Goal: Task Accomplishment & Management: Use online tool/utility

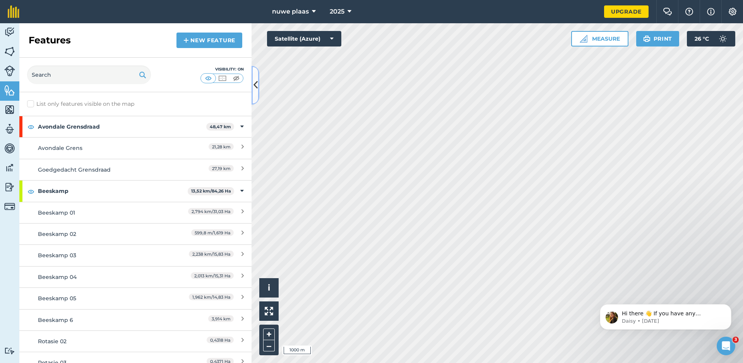
click at [253, 84] on icon at bounding box center [255, 85] width 4 height 14
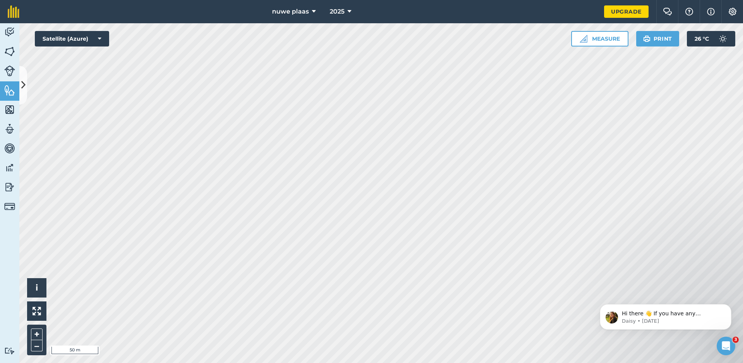
click at [532, 362] on html "nuwe plaas 2025 Upgrade Farm Chat Help Info Settings Map printing is not availa…" at bounding box center [371, 181] width 743 height 363
click at [520, 362] on html "nuwe plaas 2025 Upgrade Farm Chat Help Info Settings Map printing is not availa…" at bounding box center [371, 181] width 743 height 363
click at [534, 362] on html "nuwe plaas 2025 Upgrade Farm Chat Help Info Settings Map printing is not availa…" at bounding box center [371, 181] width 743 height 363
click at [602, 38] on button "Measure" at bounding box center [599, 38] width 57 height 15
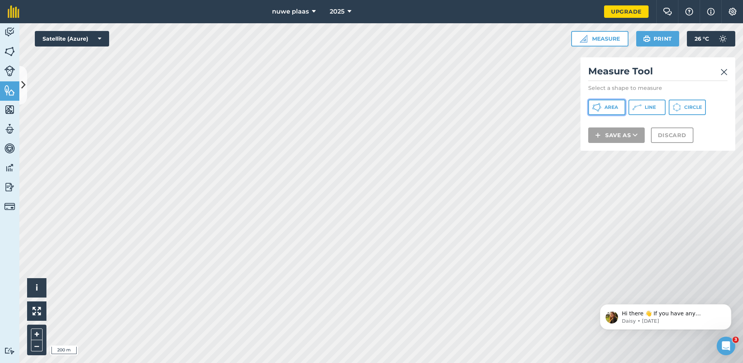
click at [611, 107] on span "Area" at bounding box center [611, 107] width 14 height 6
click at [355, 0] on html "nuwe plaas 2025 Upgrade Farm Chat Help Info Settings Map printing is not availa…" at bounding box center [371, 181] width 743 height 363
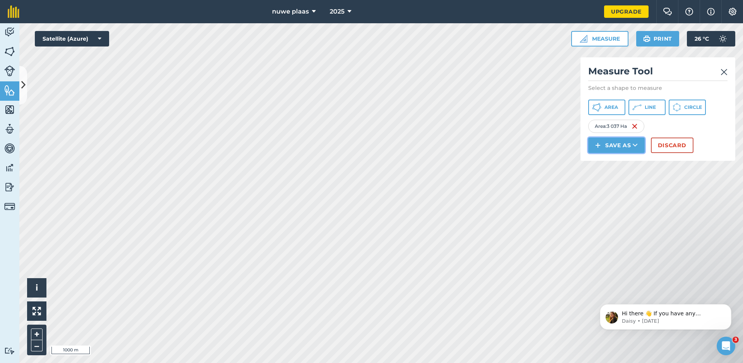
click at [625, 146] on button "Save as" at bounding box center [616, 144] width 56 height 15
click at [615, 180] on link "Feature" at bounding box center [616, 179] width 54 height 17
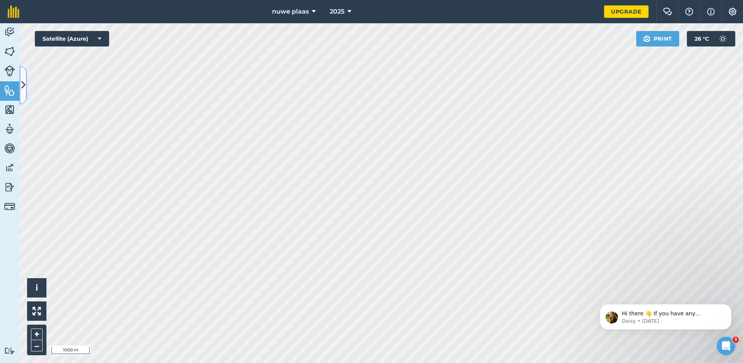
click at [22, 83] on icon at bounding box center [23, 85] width 4 height 14
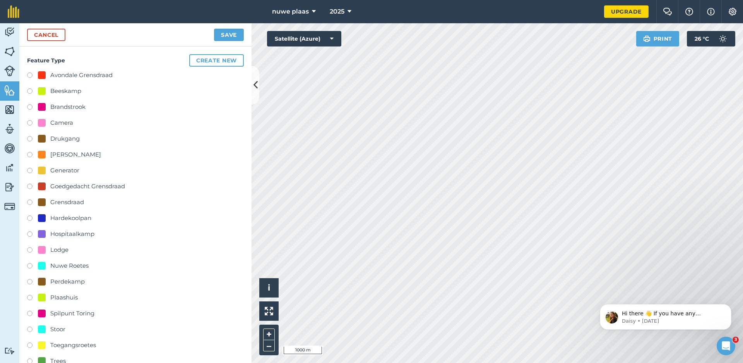
click at [29, 75] on label at bounding box center [32, 76] width 11 height 8
radio input "true"
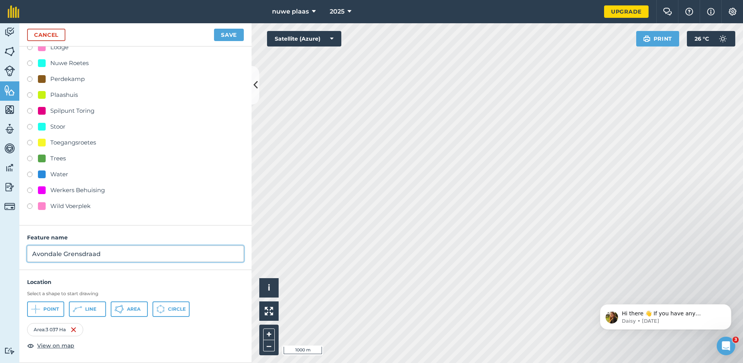
click at [63, 253] on input "Avondale Grensdraad" at bounding box center [135, 253] width 217 height 16
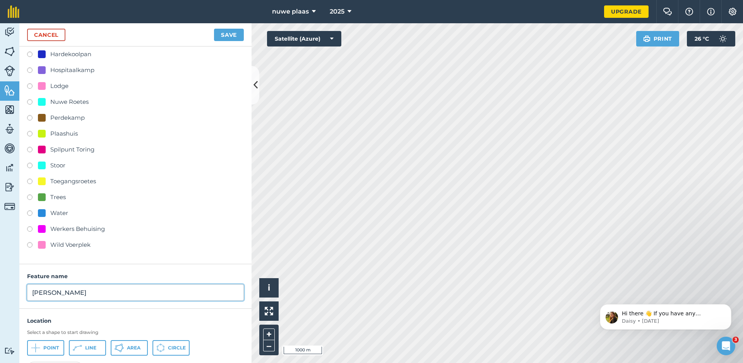
type input "[PERSON_NAME]"
click at [226, 34] on button "Save" at bounding box center [229, 35] width 30 height 12
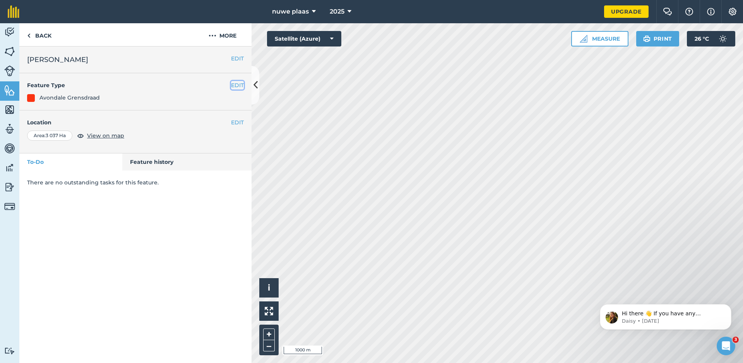
click at [235, 85] on button "EDIT" at bounding box center [237, 85] width 13 height 9
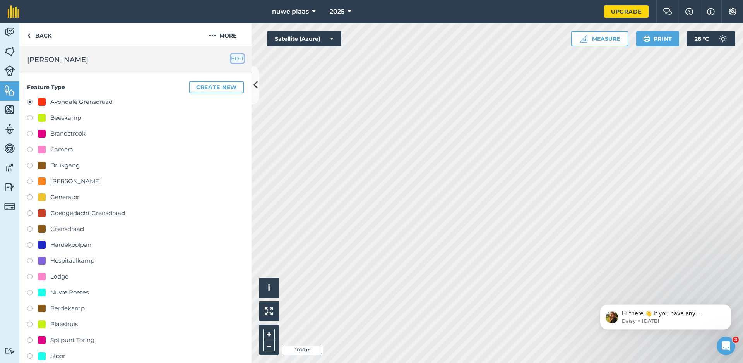
click at [231, 59] on button "EDIT" at bounding box center [237, 58] width 13 height 9
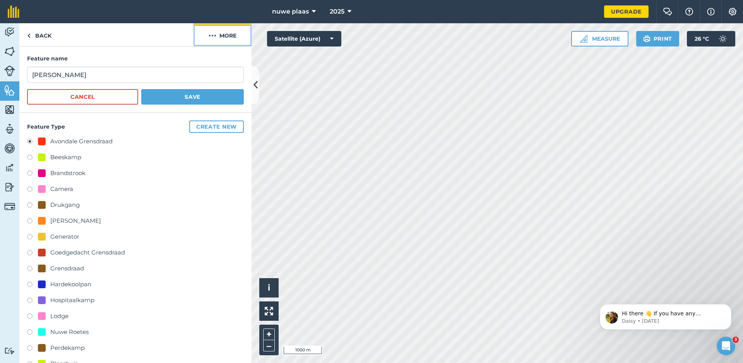
click at [225, 35] on button "More" at bounding box center [222, 34] width 58 height 23
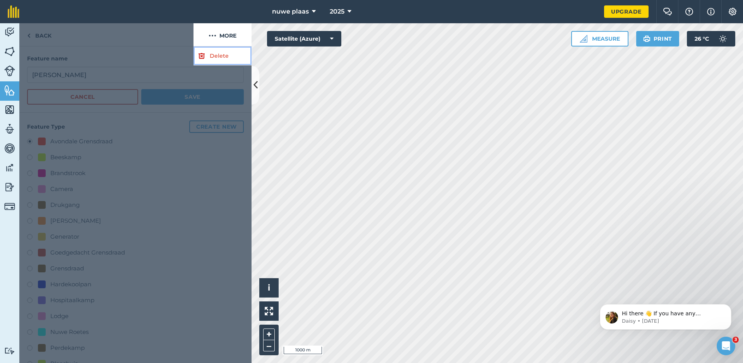
click at [219, 55] on link "Delete" at bounding box center [222, 55] width 58 height 19
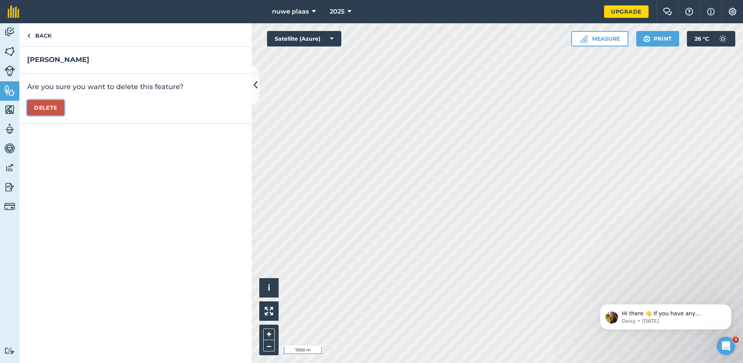
click at [44, 106] on button "Delete" at bounding box center [45, 107] width 37 height 15
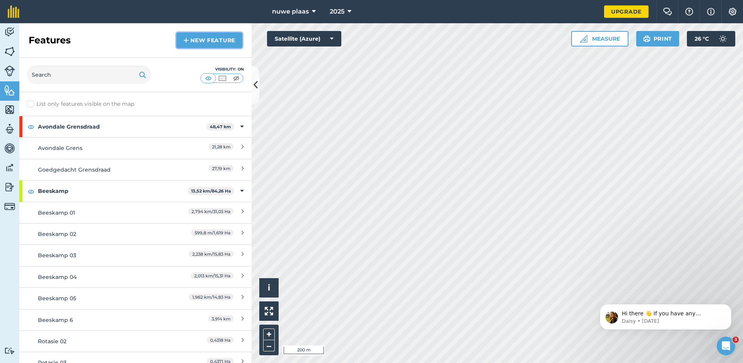
click at [217, 40] on link "New feature" at bounding box center [209, 40] width 66 height 15
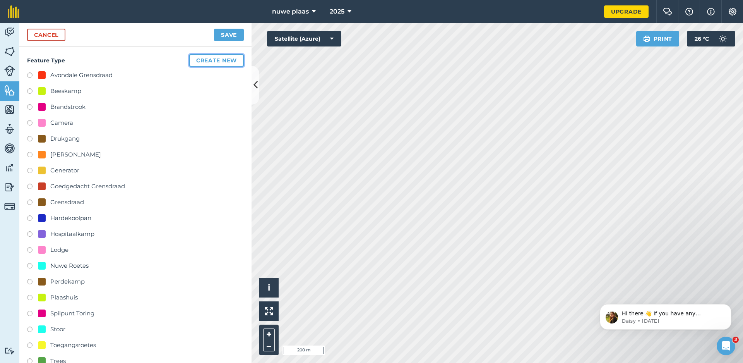
click at [219, 60] on button "Create new" at bounding box center [216, 60] width 55 height 12
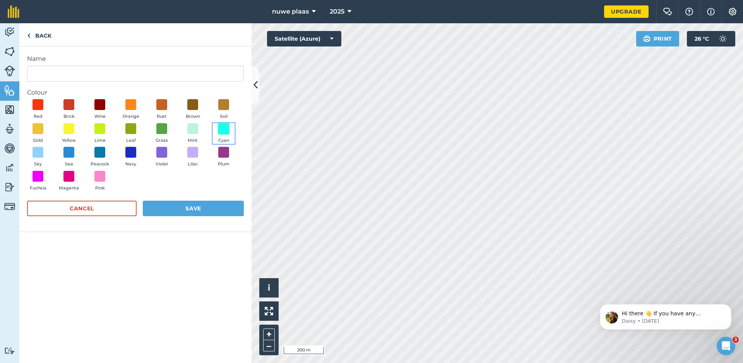
click at [224, 127] on span at bounding box center [224, 128] width 12 height 12
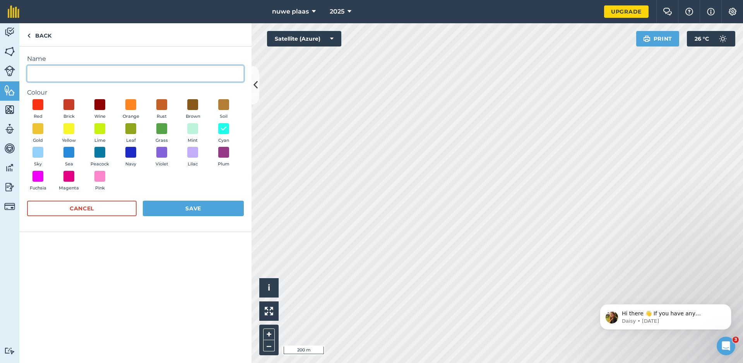
click at [74, 74] on input "Name" at bounding box center [135, 73] width 217 height 16
type input "[PERSON_NAME]"
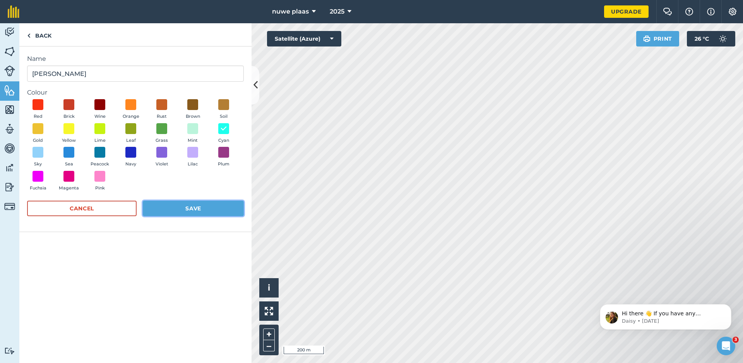
click at [194, 209] on button "Save" at bounding box center [193, 207] width 101 height 15
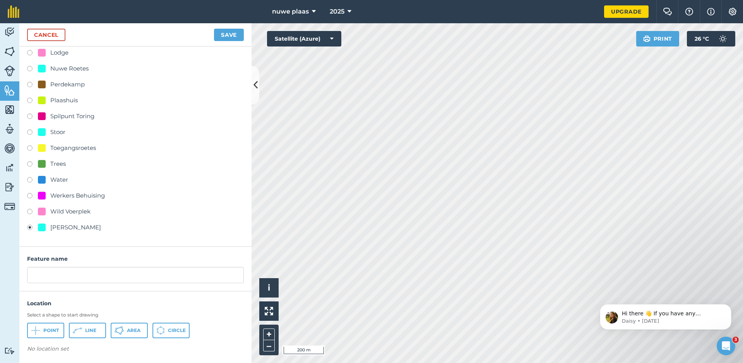
scroll to position [198, 0]
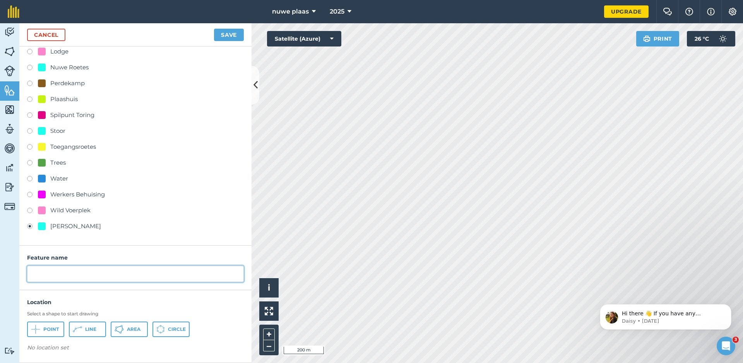
click at [94, 273] on input "text" at bounding box center [135, 273] width 217 height 16
type input "[PERSON_NAME]"
click at [82, 330] on button "Line" at bounding box center [87, 328] width 37 height 15
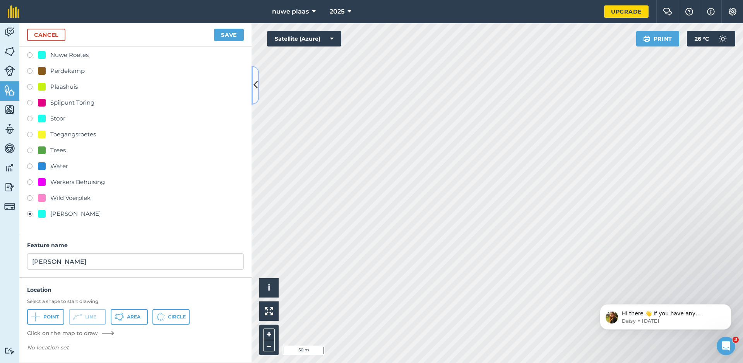
click at [255, 85] on icon at bounding box center [255, 85] width 4 height 14
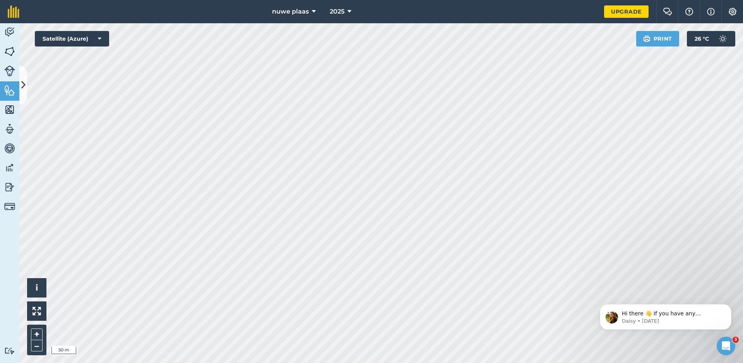
click at [647, 362] on html "nuwe plaas 2025 Upgrade Farm Chat Help Info Settings Map printing is not availa…" at bounding box center [371, 181] width 743 height 363
click at [23, 86] on icon at bounding box center [23, 85] width 4 height 14
click at [19, 86] on div "Cancel Save Feature Type Create new Avondale Grensdraad Beeskamp Brandstrook Ca…" at bounding box center [19, 192] width 0 height 339
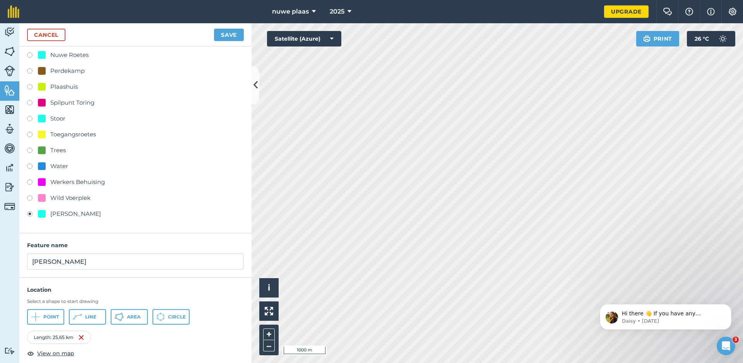
drag, startPoint x: 216, startPoint y: 208, endPoint x: 229, endPoint y: 136, distance: 73.3
click at [229, 136] on div "Avondale Grensdraad Beeskamp Brandstrook Camera Drukgang Eskom Kiosk Generator …" at bounding box center [135, 40] width 217 height 360
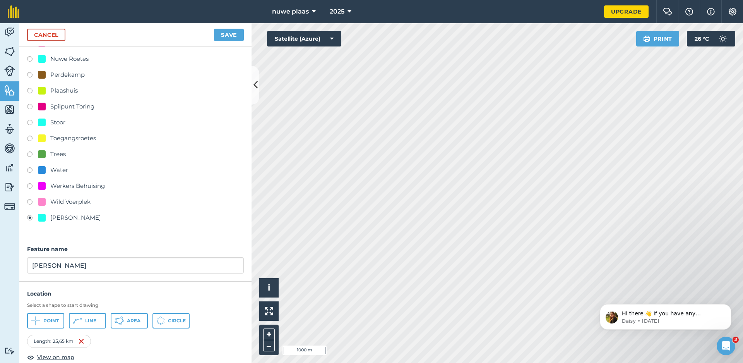
scroll to position [218, 0]
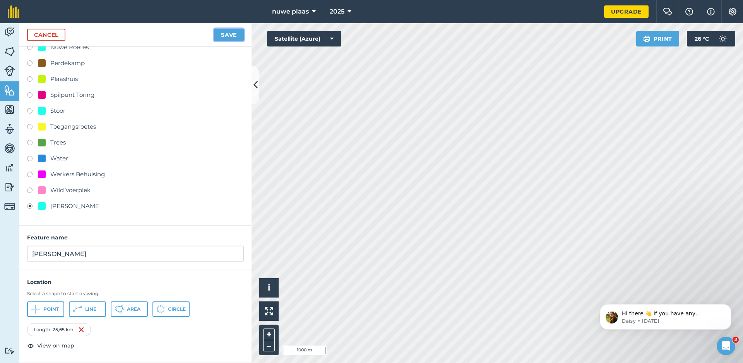
click at [229, 34] on button "Save" at bounding box center [229, 35] width 30 height 12
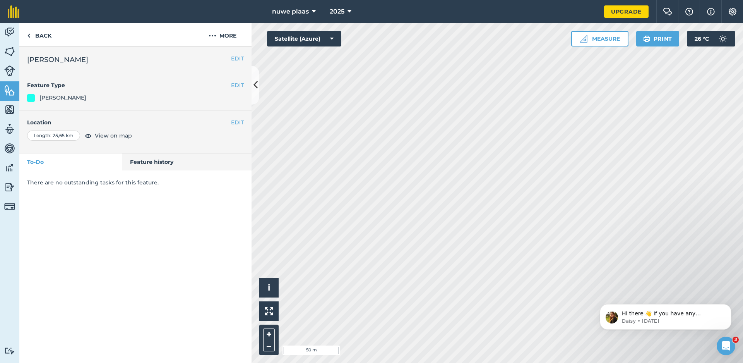
click at [496, 362] on html "nuwe plaas 2025 Upgrade Farm Chat Help Info Settings Map printing is not availa…" at bounding box center [371, 181] width 743 height 363
click at [490, 362] on html "nuwe plaas 2025 Upgrade Farm Chat Help Info Settings Map printing is not availa…" at bounding box center [371, 181] width 743 height 363
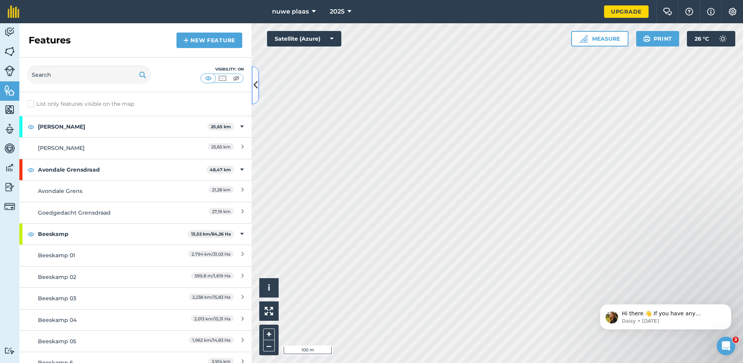
click at [255, 85] on icon at bounding box center [255, 85] width 4 height 14
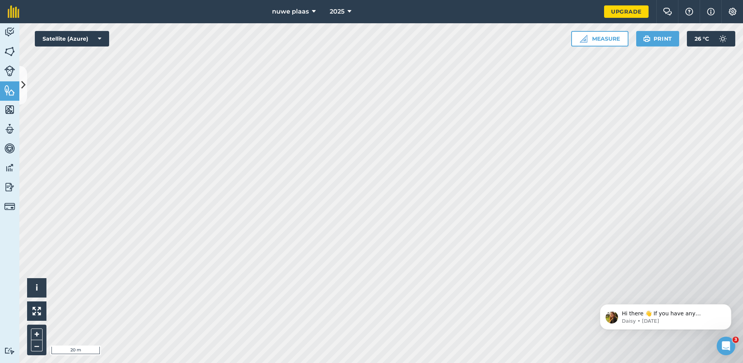
click at [411, 362] on html "nuwe plaas 2025 Upgrade Farm Chat Help Info Settings Map printing is not availa…" at bounding box center [371, 181] width 743 height 363
click at [564, 362] on html "nuwe plaas 2025 Upgrade Farm Chat Help Info Settings Map printing is not availa…" at bounding box center [371, 181] width 743 height 363
click at [614, 38] on button "Measure" at bounding box center [599, 38] width 57 height 15
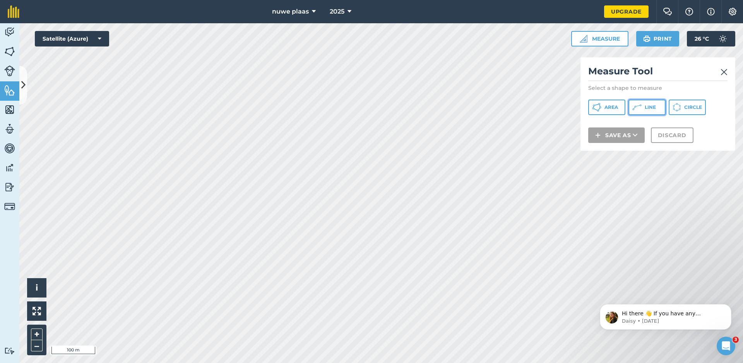
click at [643, 110] on button "Line" at bounding box center [646, 106] width 37 height 15
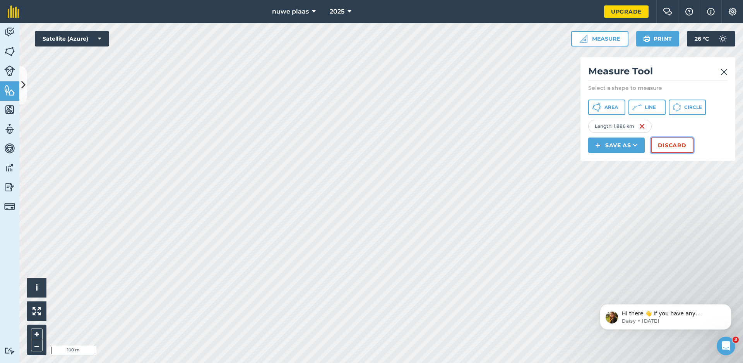
click at [665, 144] on button "Discard" at bounding box center [672, 144] width 43 height 15
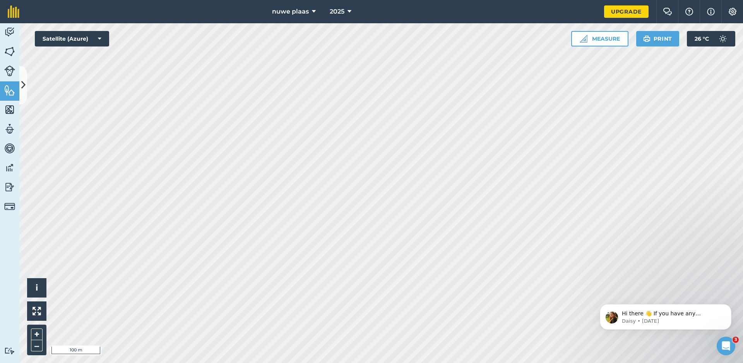
click at [436, 362] on html "nuwe plaas 2025 Upgrade Farm Chat Help Info Settings Map printing is not availa…" at bounding box center [371, 181] width 743 height 363
click at [493, 362] on html "nuwe plaas 2025 Upgrade Farm Chat Help Info Settings Map printing is not availa…" at bounding box center [371, 181] width 743 height 363
click at [435, 362] on html "nuwe plaas 2025 Upgrade Farm Chat Help Info Settings Map printing is not availa…" at bounding box center [371, 181] width 743 height 363
click at [403, 0] on html "nuwe plaas 2025 Upgrade Farm Chat Help Info Settings Map printing is not availa…" at bounding box center [371, 181] width 743 height 363
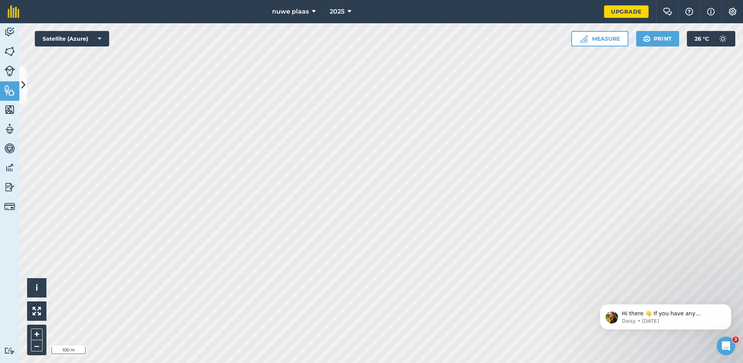
click at [442, 7] on div "nuwe plaas 2025 Upgrade Farm Chat Help Info Settings Map printing is not availa…" at bounding box center [371, 181] width 743 height 363
click at [465, 124] on div "nuwe plaas 2025 Upgrade Farm Chat Help Info Settings Map printing is not availa…" at bounding box center [371, 181] width 743 height 363
